Goal: Use online tool/utility: Use online tool/utility

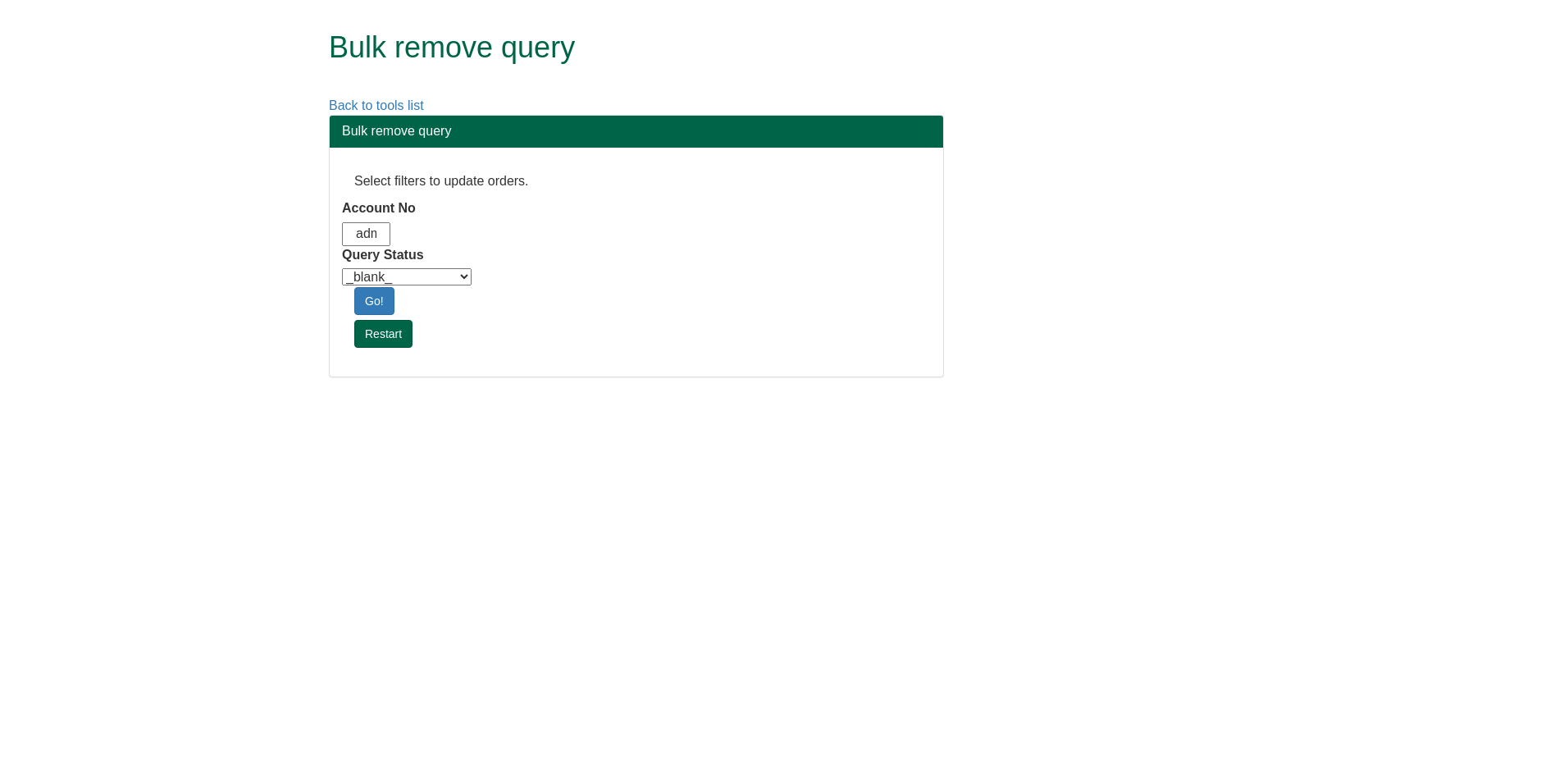
type input "adm10"
click at [462, 280] on select "_blank_ Customer Credit_Control Purchasing Internal Other Address High_Value Co…" at bounding box center [407, 277] width 129 height 17
select select "Automation_Check"
click at [342, 269] on select "_blank_ Customer Credit_Control Purchasing Internal Other Address High_Value Co…" at bounding box center [407, 277] width 129 height 17
click at [827, 393] on html "Bulk remove query Back to tools list Bulk remove query Select filters to update…" at bounding box center [784, 197] width 1568 height 393
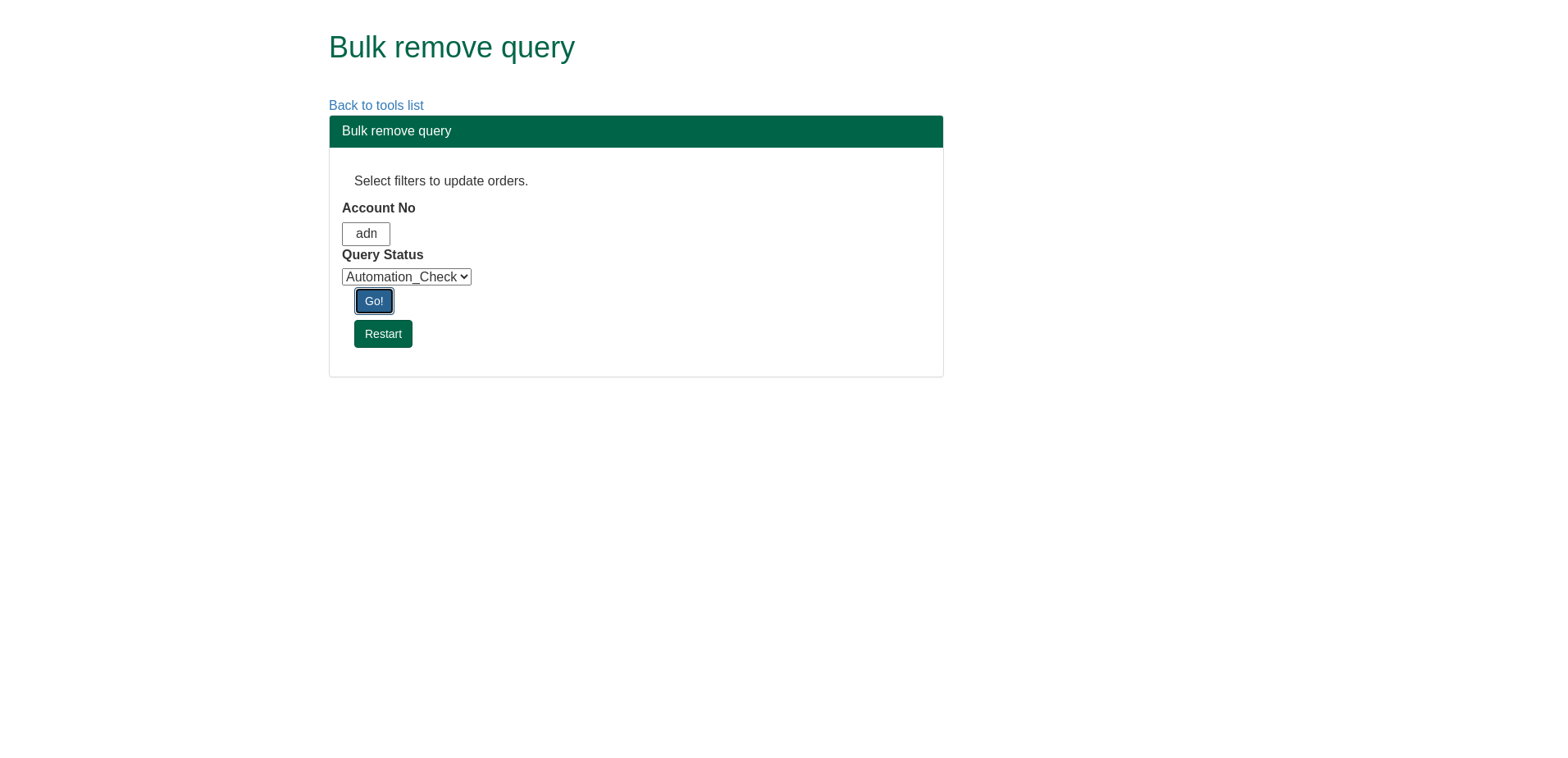
click at [374, 307] on link "Go!" at bounding box center [374, 301] width 40 height 28
click at [958, 393] on html "Bulk remove query Back to tools list Bulk remove query Select filters to update…" at bounding box center [784, 197] width 1568 height 393
